Goal: Book appointment/travel/reservation

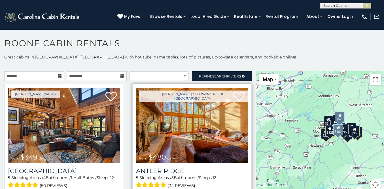
click at [190, 124] on img at bounding box center [192, 125] width 112 height 75
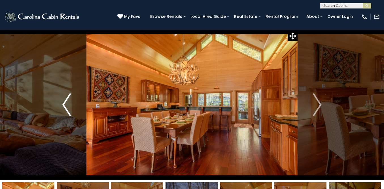
click at [61, 106] on button "Previous" at bounding box center [66, 104] width 39 height 150
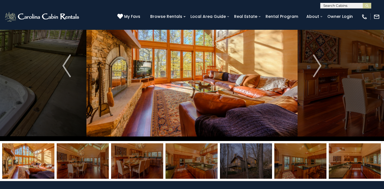
scroll to position [40, 0]
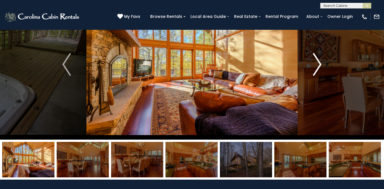
click at [319, 65] on img "Next" at bounding box center [317, 64] width 9 height 23
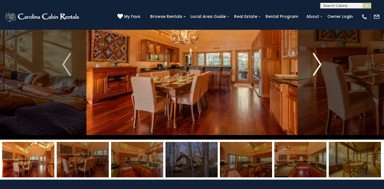
click at [319, 65] on img "Next" at bounding box center [317, 64] width 9 height 23
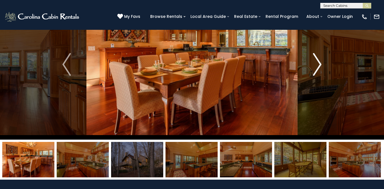
click at [319, 65] on img "Next" at bounding box center [317, 64] width 9 height 23
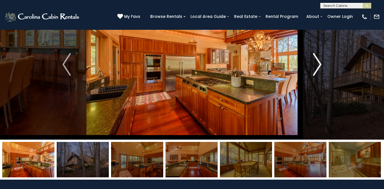
click at [319, 65] on img "Next" at bounding box center [317, 64] width 9 height 23
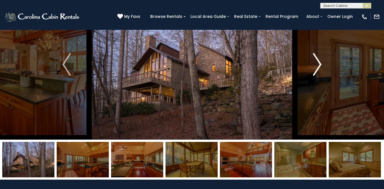
click at [319, 65] on img "Next" at bounding box center [317, 64] width 9 height 23
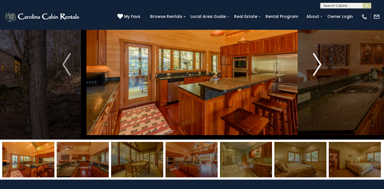
click at [321, 65] on img "Next" at bounding box center [317, 64] width 9 height 23
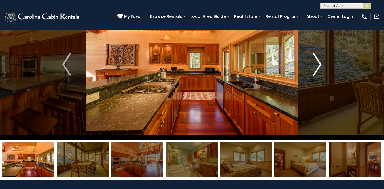
click at [321, 65] on img "Next" at bounding box center [317, 64] width 9 height 23
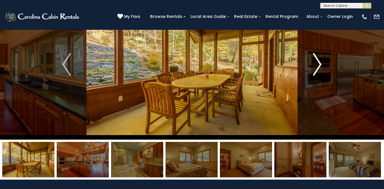
click at [321, 65] on img "Next" at bounding box center [317, 64] width 9 height 23
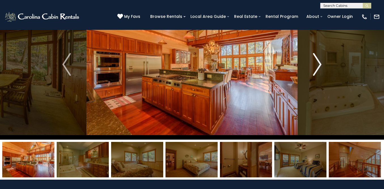
click at [321, 65] on img "Next" at bounding box center [317, 64] width 9 height 23
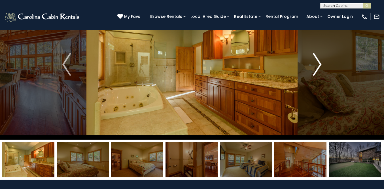
click at [321, 65] on img "Next" at bounding box center [317, 64] width 9 height 23
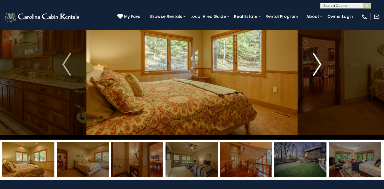
click at [321, 65] on img "Next" at bounding box center [317, 64] width 9 height 23
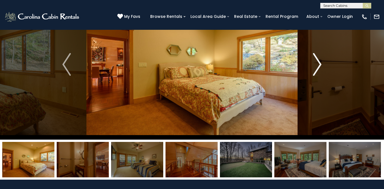
click at [321, 65] on img "Next" at bounding box center [317, 64] width 9 height 23
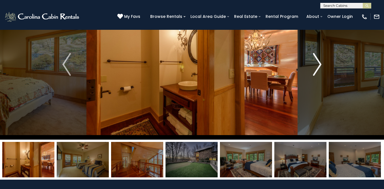
click at [321, 65] on img "Next" at bounding box center [317, 64] width 9 height 23
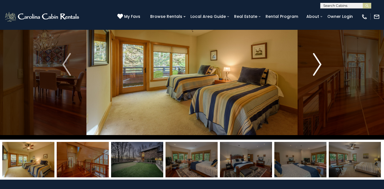
click at [321, 65] on img "Next" at bounding box center [317, 64] width 9 height 23
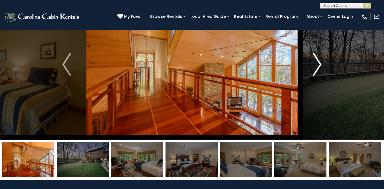
click at [321, 65] on img "Next" at bounding box center [317, 64] width 9 height 23
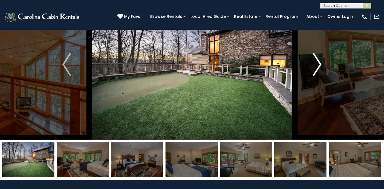
click at [317, 63] on img "Next" at bounding box center [317, 64] width 9 height 23
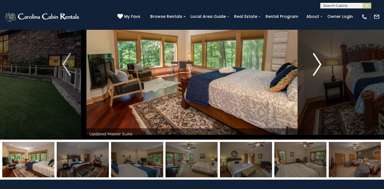
click at [317, 63] on img "Next" at bounding box center [317, 64] width 9 height 23
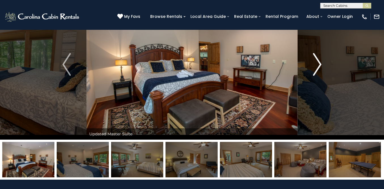
click at [317, 63] on img "Next" at bounding box center [317, 64] width 9 height 23
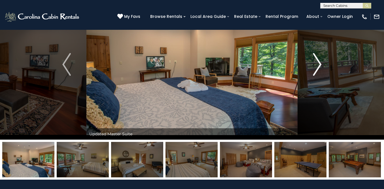
click at [317, 63] on img "Next" at bounding box center [317, 64] width 9 height 23
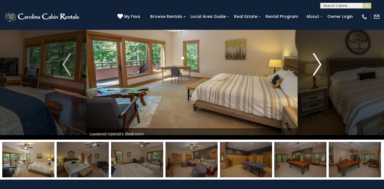
click at [317, 63] on img "Next" at bounding box center [317, 64] width 9 height 23
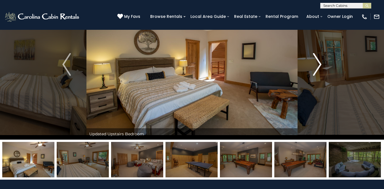
click at [317, 63] on img "Next" at bounding box center [317, 64] width 9 height 23
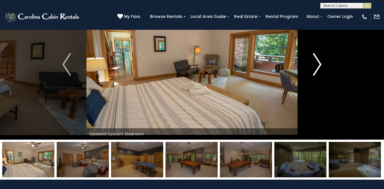
click at [317, 63] on img "Next" at bounding box center [317, 64] width 9 height 23
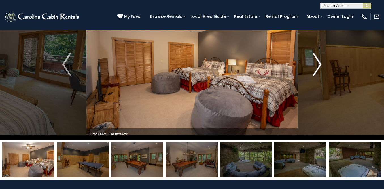
click at [317, 63] on img "Next" at bounding box center [317, 64] width 9 height 23
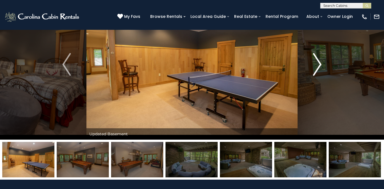
click at [317, 63] on img "Next" at bounding box center [317, 64] width 9 height 23
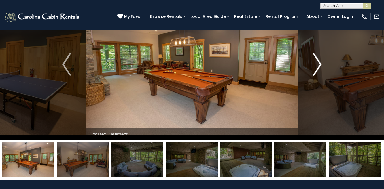
click at [317, 63] on img "Next" at bounding box center [317, 64] width 9 height 23
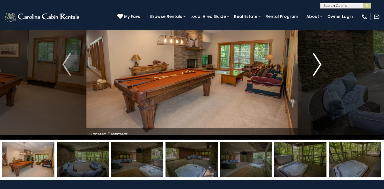
click at [317, 63] on img "Next" at bounding box center [317, 64] width 9 height 23
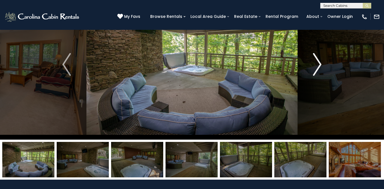
click at [317, 63] on img "Next" at bounding box center [317, 64] width 9 height 23
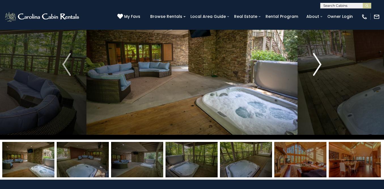
click at [317, 63] on img "Next" at bounding box center [317, 64] width 9 height 23
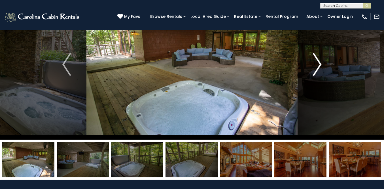
click at [317, 63] on img "Next" at bounding box center [317, 64] width 9 height 23
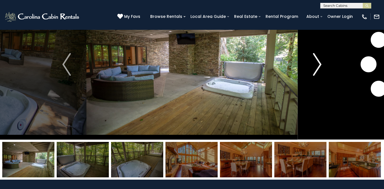
click at [317, 63] on img "Next" at bounding box center [317, 64] width 9 height 23
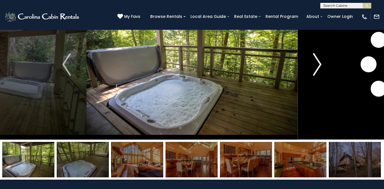
click at [317, 63] on img "Next" at bounding box center [317, 64] width 9 height 23
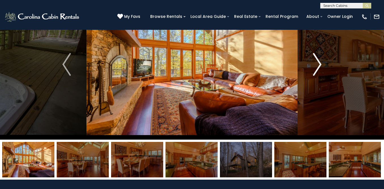
click at [317, 63] on img "Next" at bounding box center [317, 64] width 9 height 23
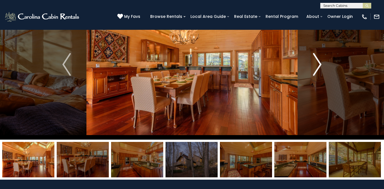
click at [317, 63] on img "Next" at bounding box center [317, 64] width 9 height 23
